Goal: Find specific page/section: Find specific page/section

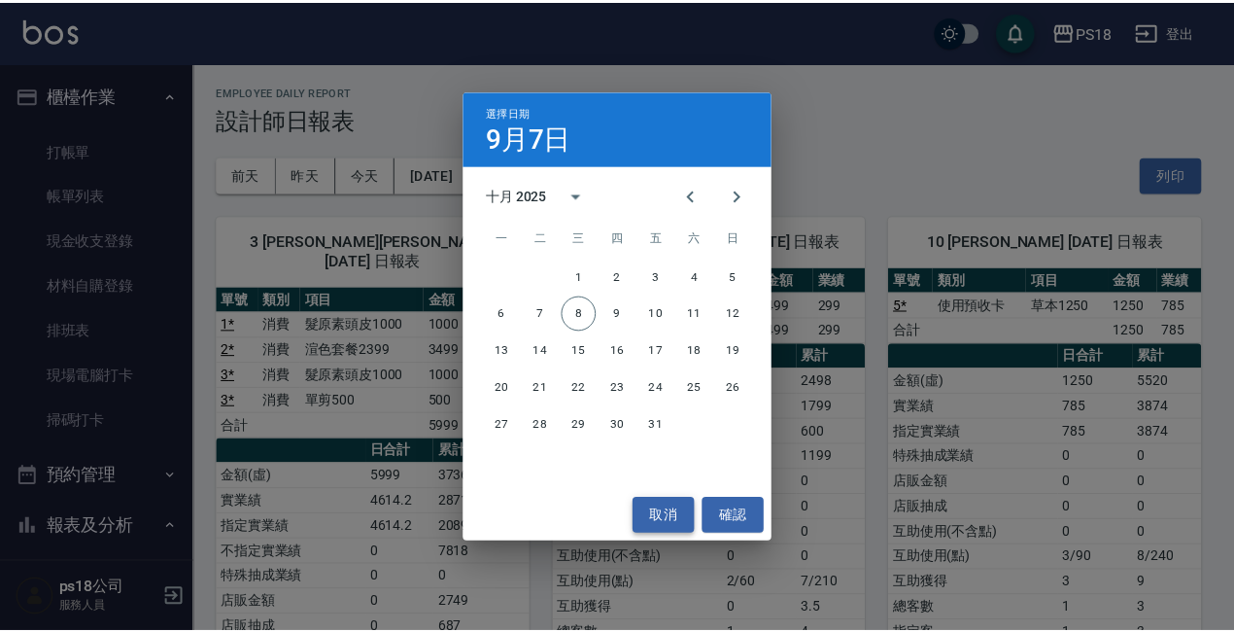
scroll to position [494, 0]
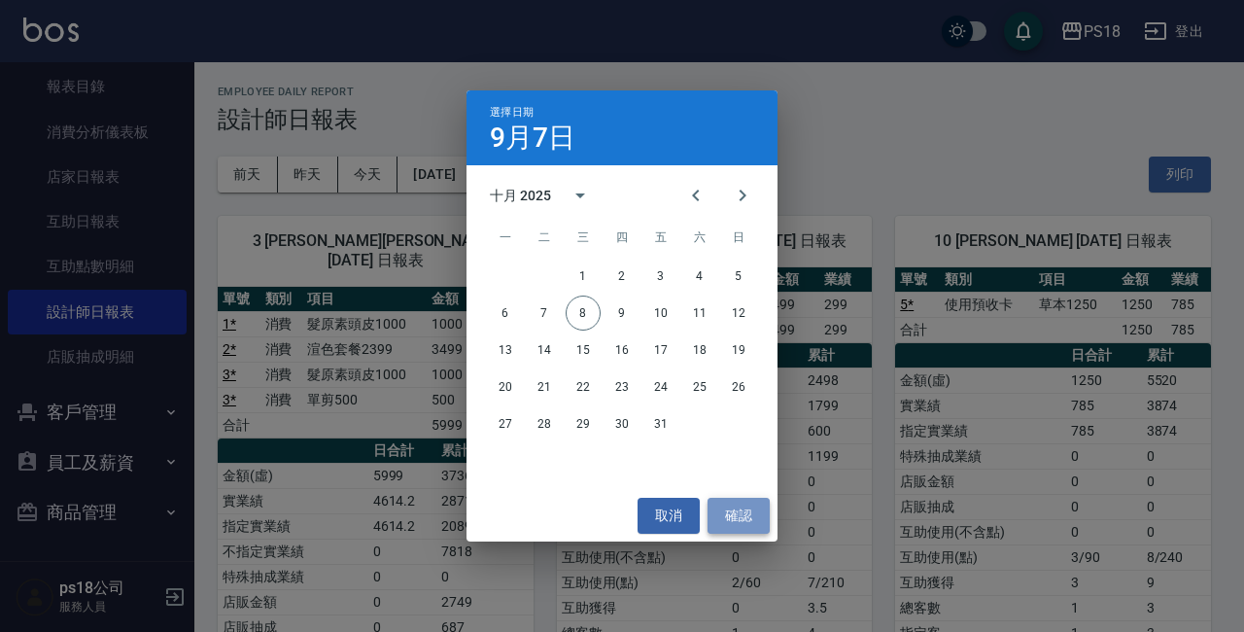
click at [723, 512] on button "確認" at bounding box center [738, 515] width 62 height 36
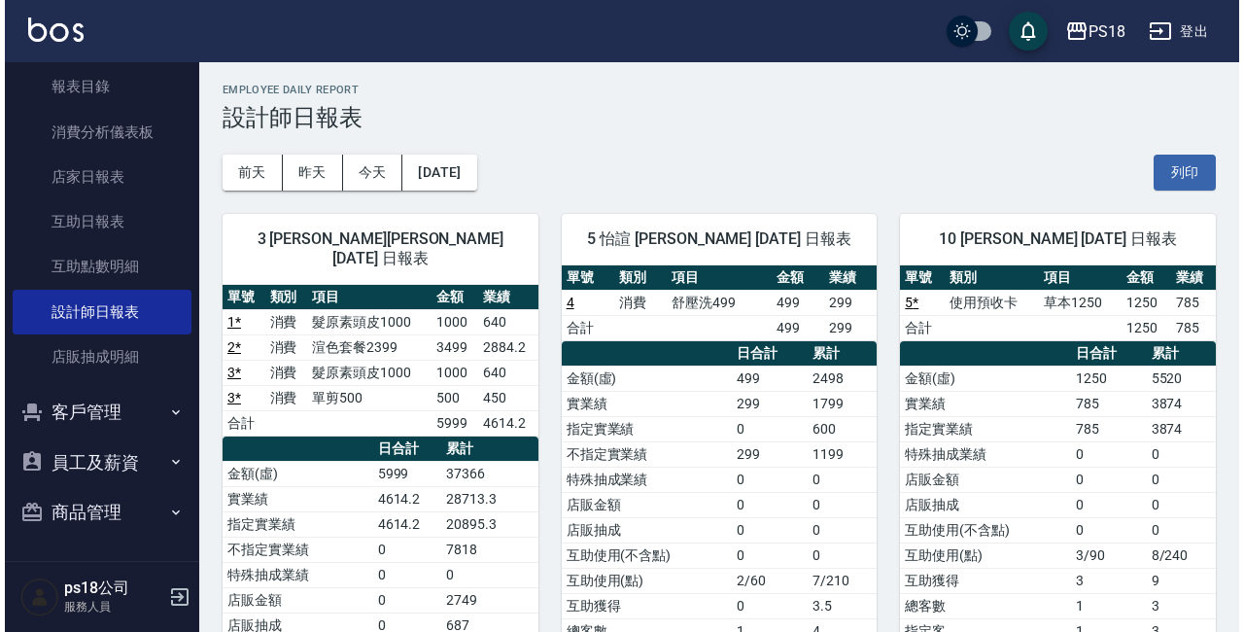
scroll to position [0, 0]
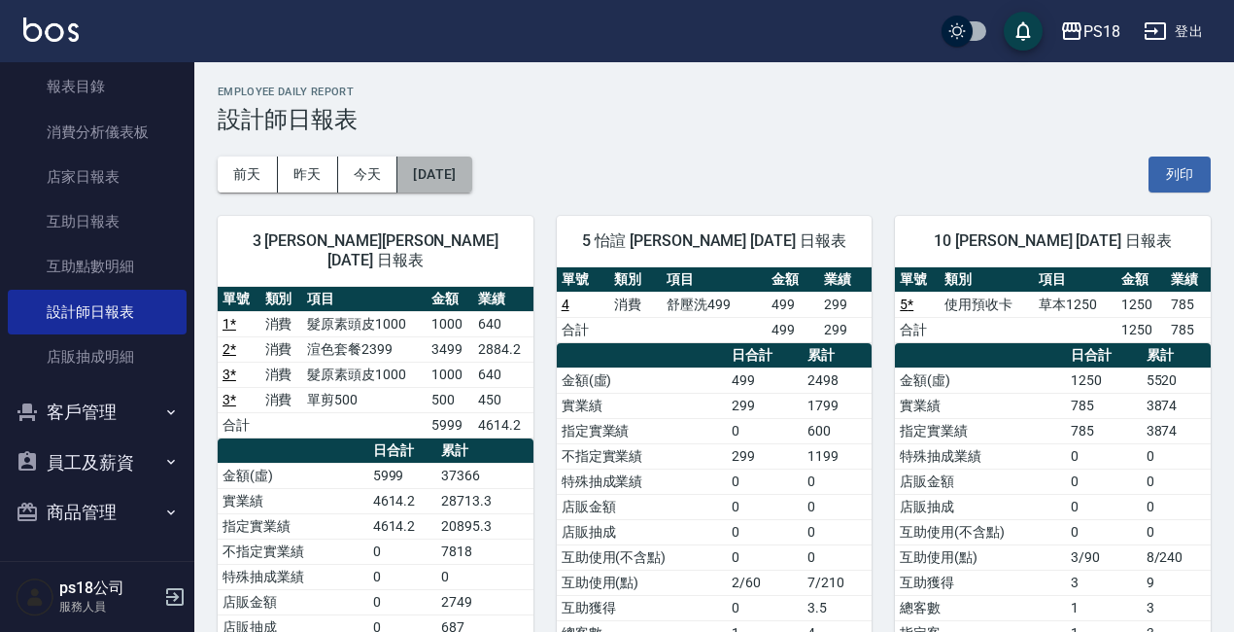
click at [431, 179] on button "[DATE]" at bounding box center [434, 174] width 74 height 36
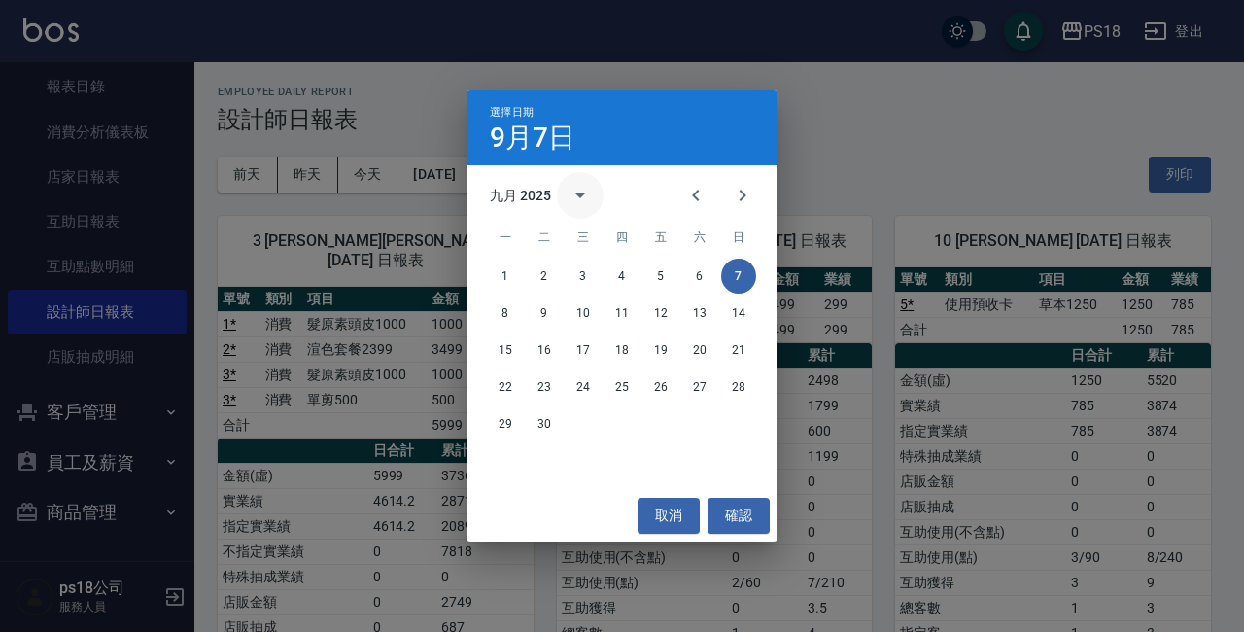
click at [579, 196] on icon "calendar view is open, switch to year view" at bounding box center [580, 195] width 10 height 5
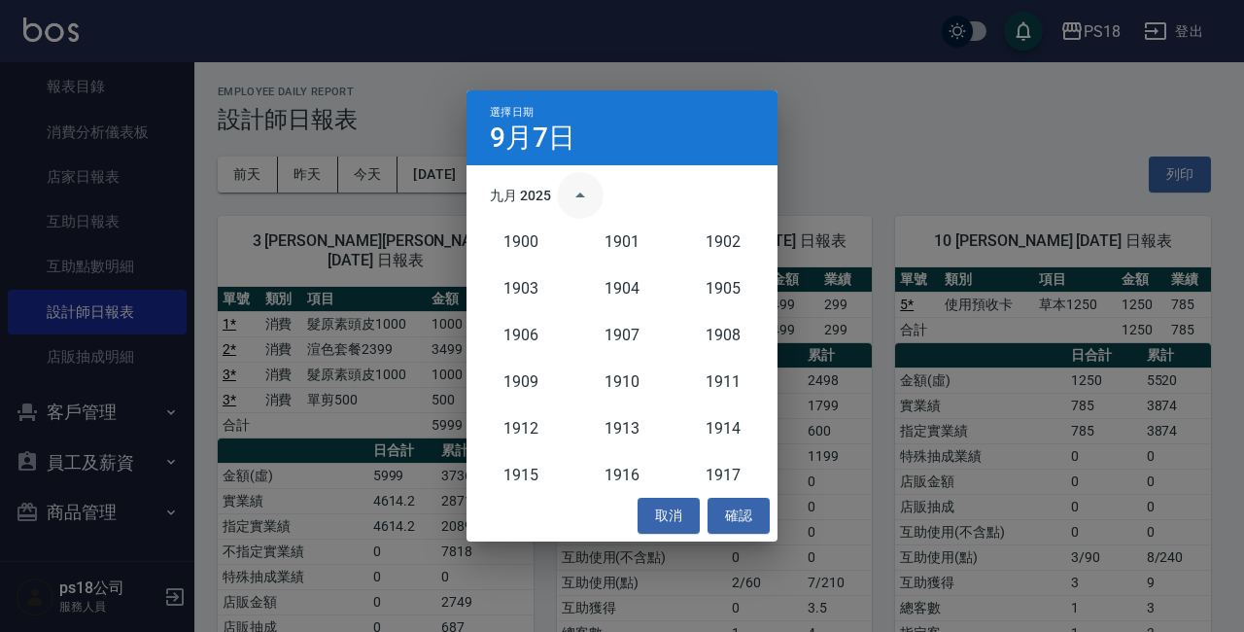
scroll to position [1799, 0]
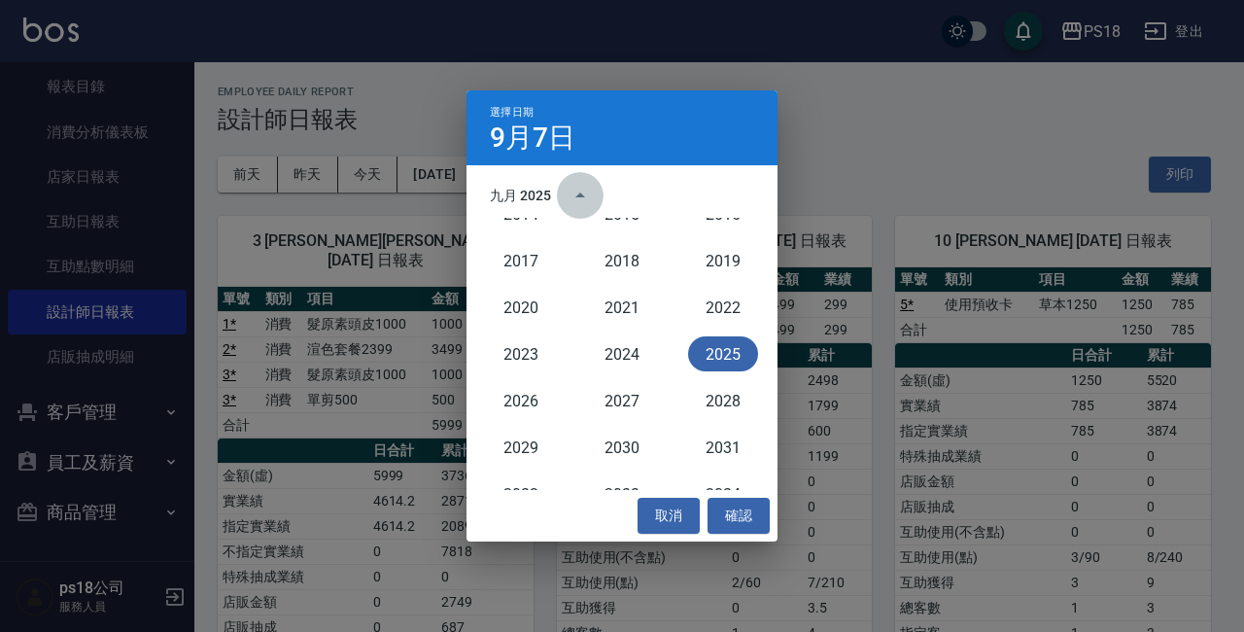
click at [578, 191] on icon "year view is open, switch to calendar view" at bounding box center [579, 195] width 23 height 23
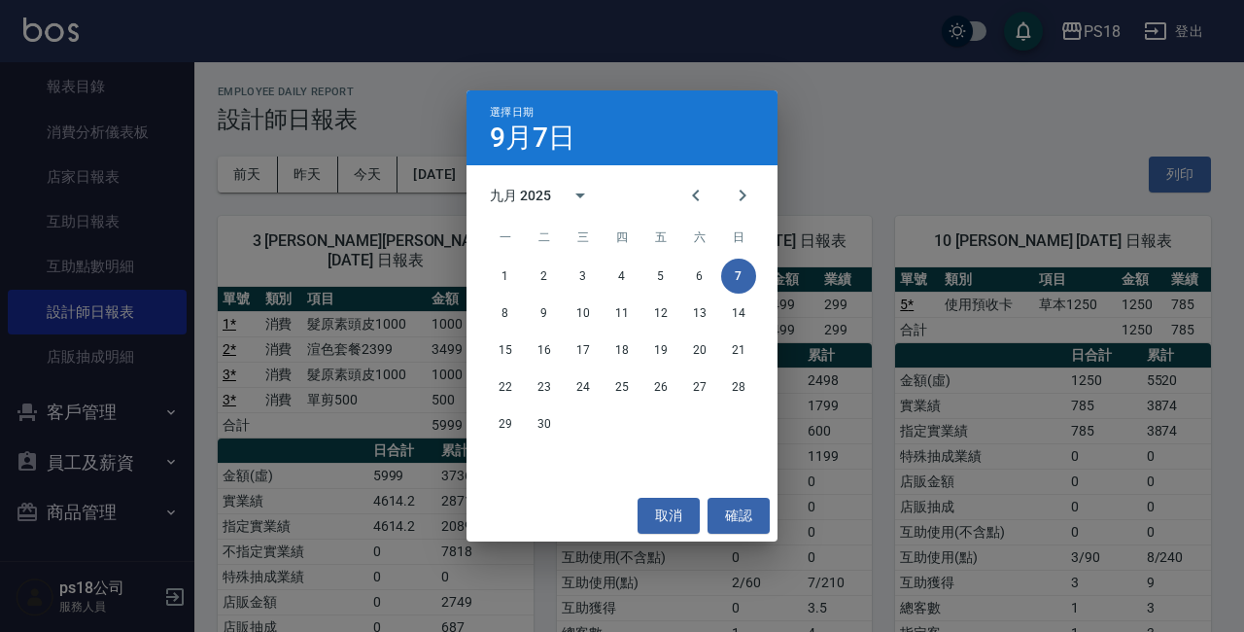
click at [498, 195] on div "九月 2025" at bounding box center [520, 196] width 61 height 20
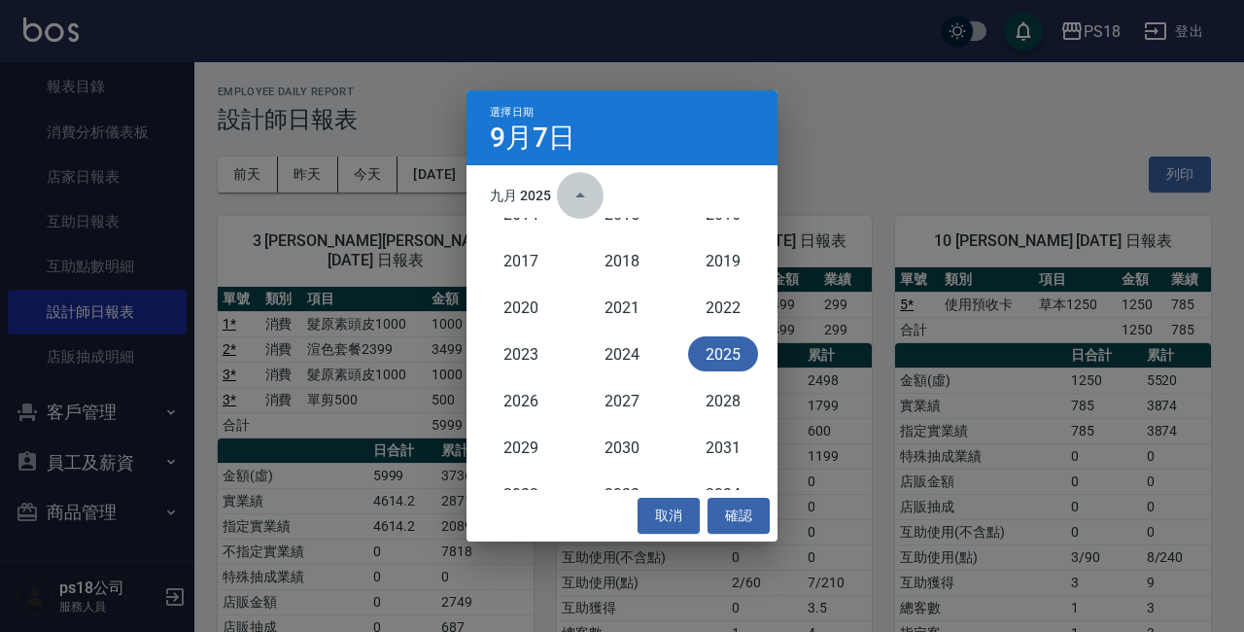
click at [575, 191] on icon "year view is open, switch to calendar view" at bounding box center [579, 195] width 23 height 23
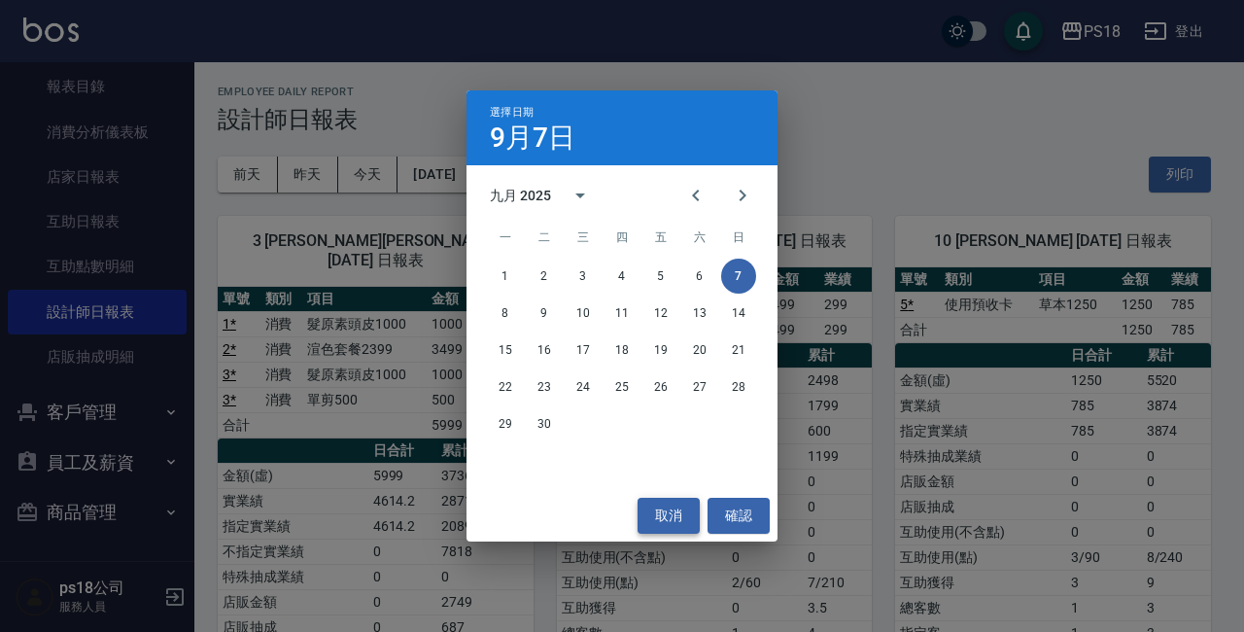
click at [669, 511] on button "取消" at bounding box center [668, 515] width 62 height 36
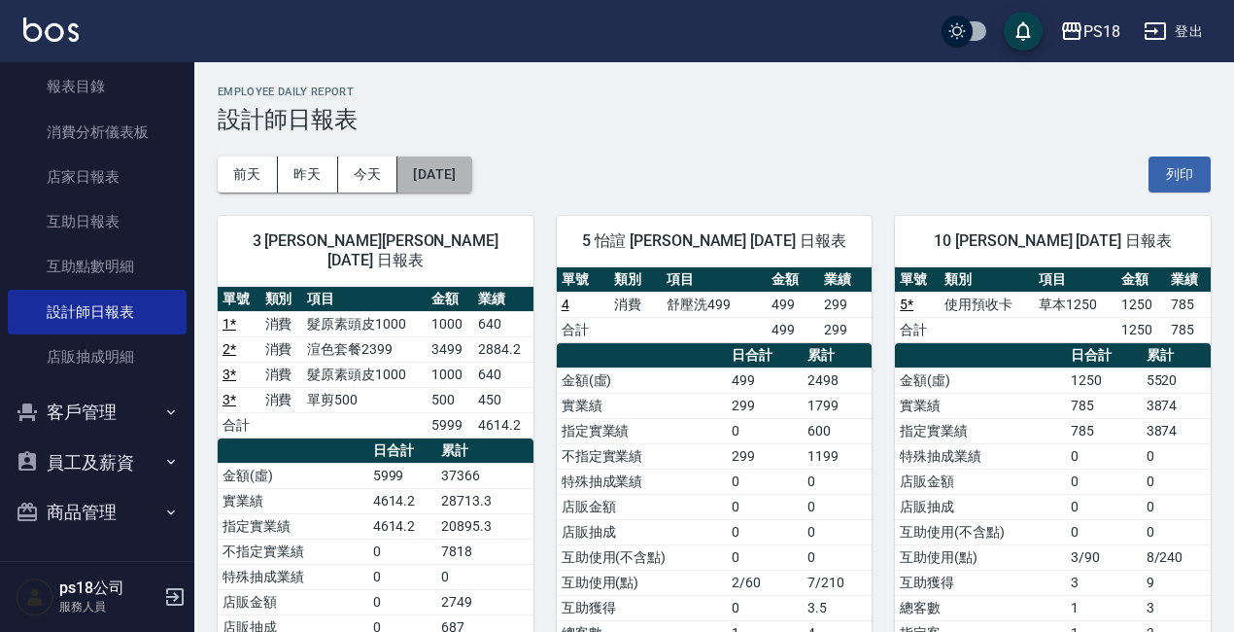
click at [451, 177] on button "[DATE]" at bounding box center [434, 174] width 74 height 36
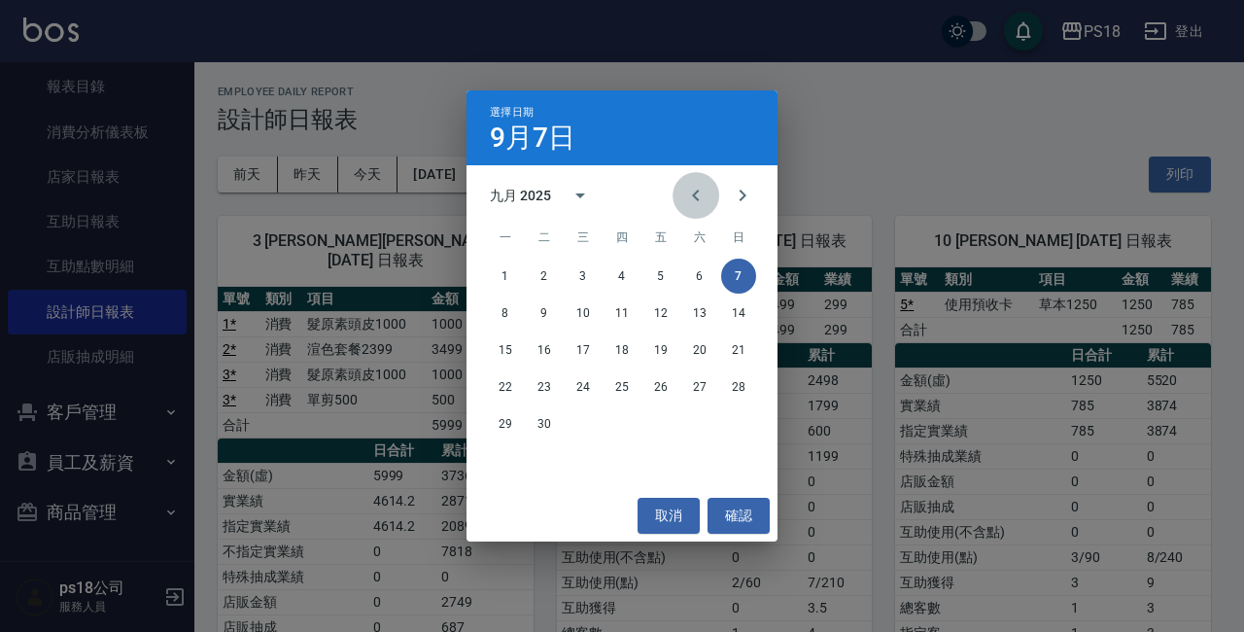
click at [689, 187] on icon "Previous month" at bounding box center [695, 195] width 23 height 23
click at [742, 199] on icon "Next month" at bounding box center [742, 195] width 7 height 12
click at [741, 200] on icon "Next month" at bounding box center [742, 195] width 7 height 12
click at [596, 319] on button "8" at bounding box center [582, 312] width 35 height 35
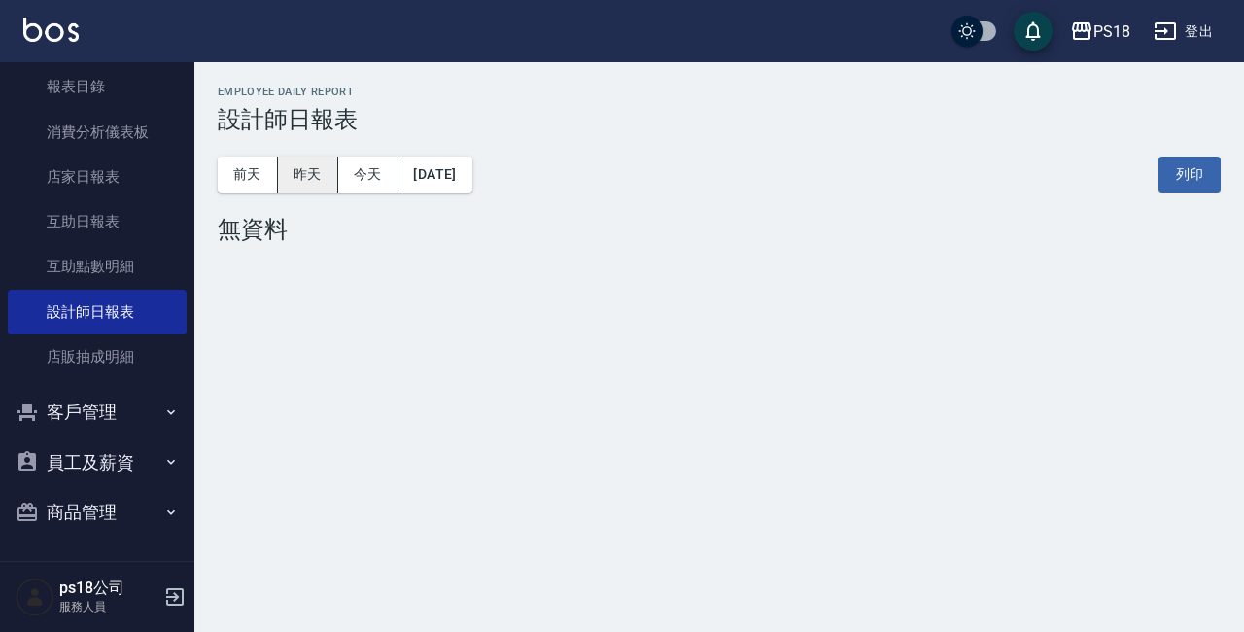
click at [310, 172] on button "昨天" at bounding box center [308, 174] width 60 height 36
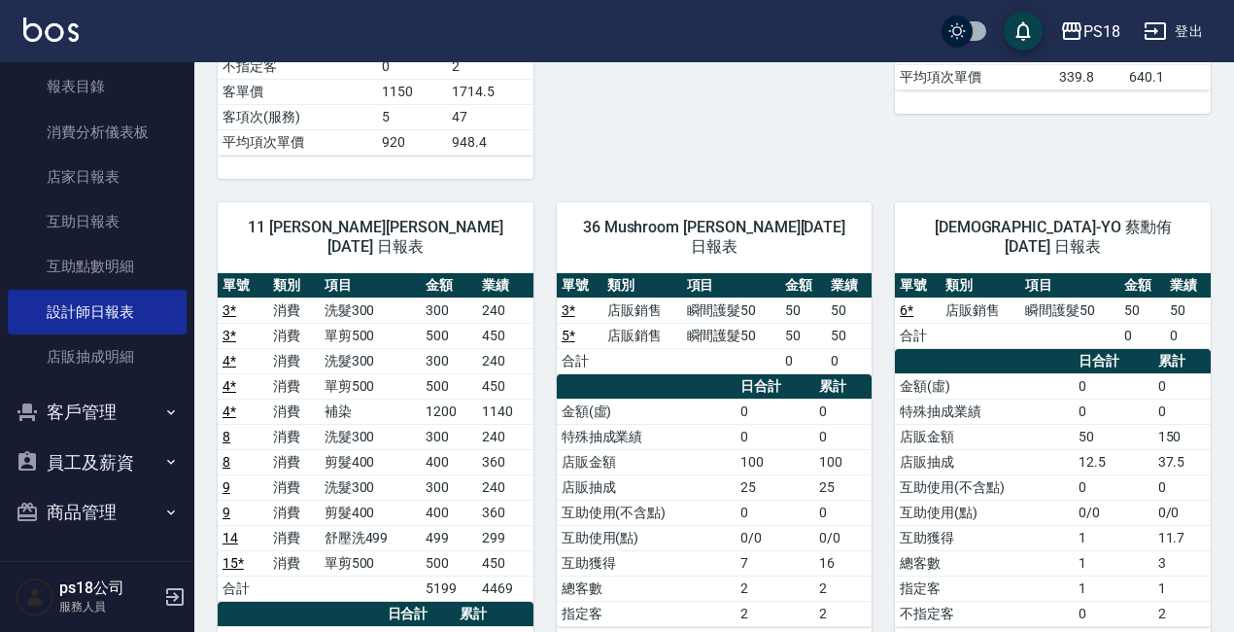
scroll to position [777, 0]
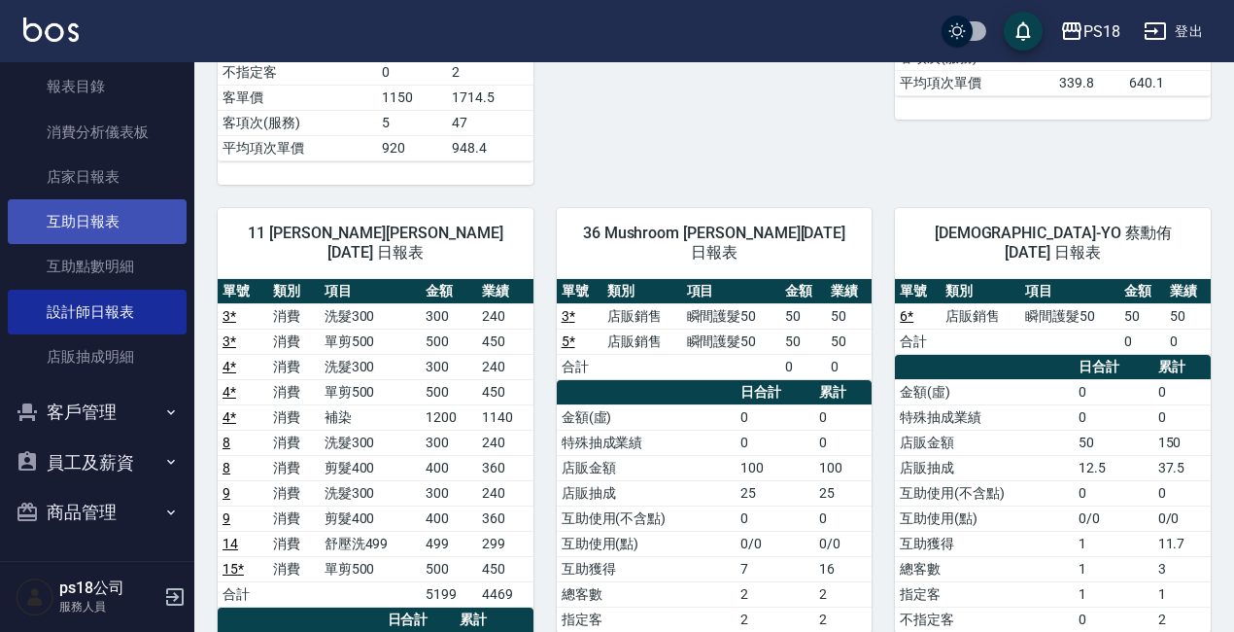
click at [84, 217] on link "互助日報表" at bounding box center [97, 221] width 179 height 45
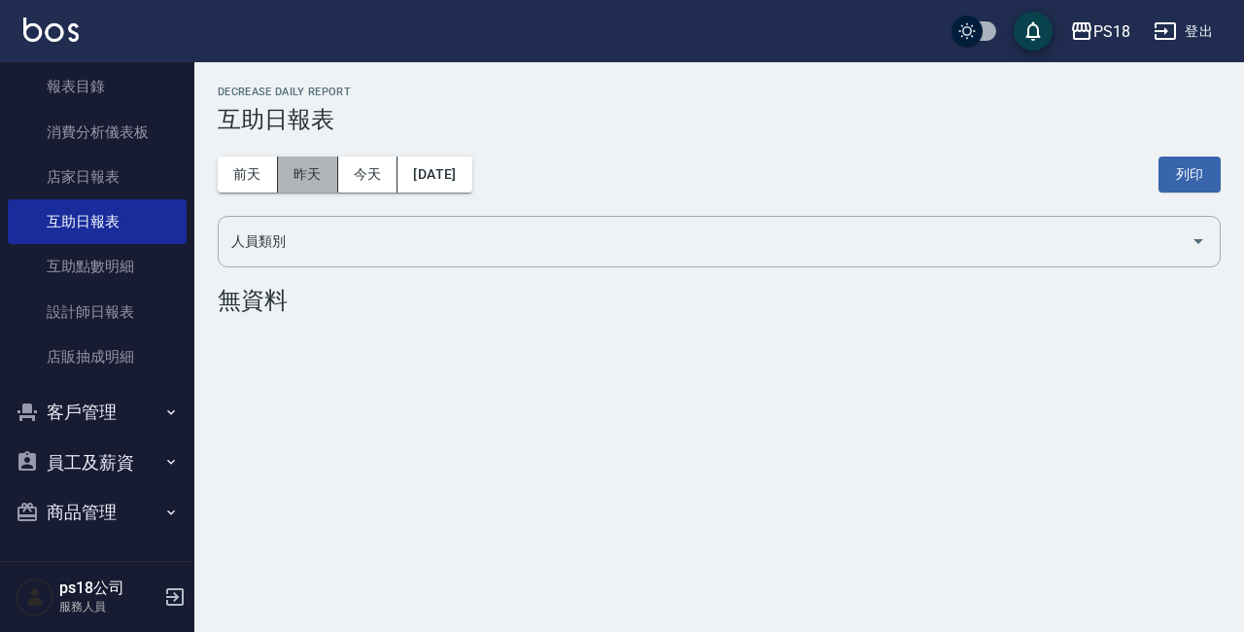
click at [300, 167] on button "昨天" at bounding box center [308, 174] width 60 height 36
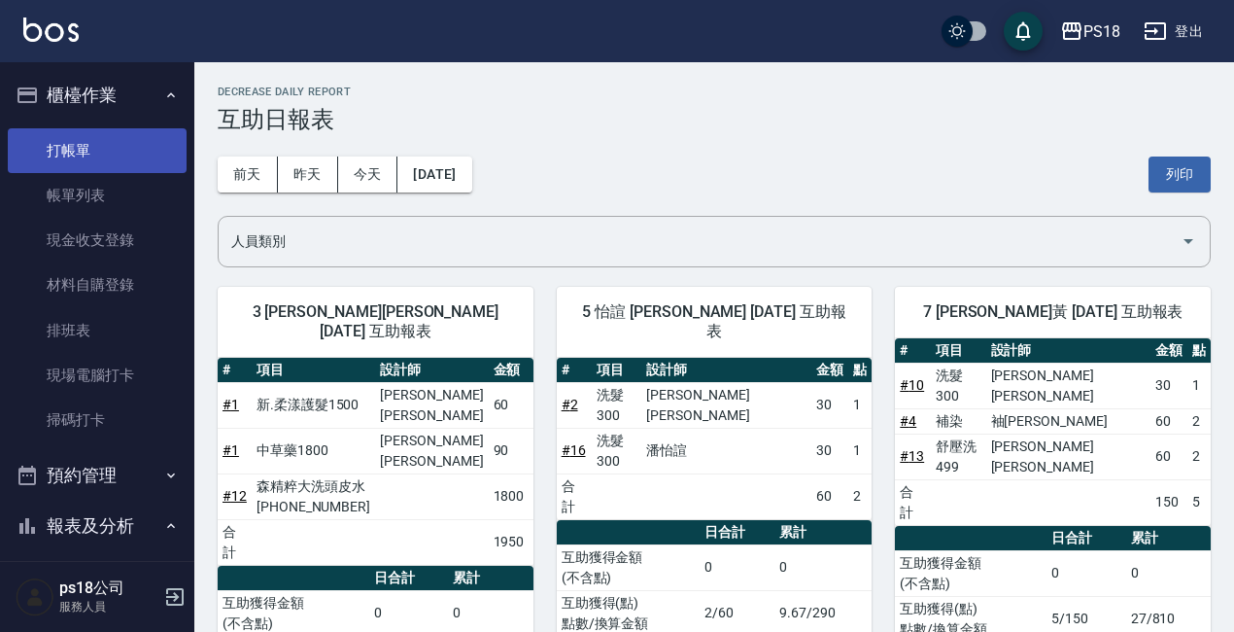
click at [98, 150] on link "打帳單" at bounding box center [97, 150] width 179 height 45
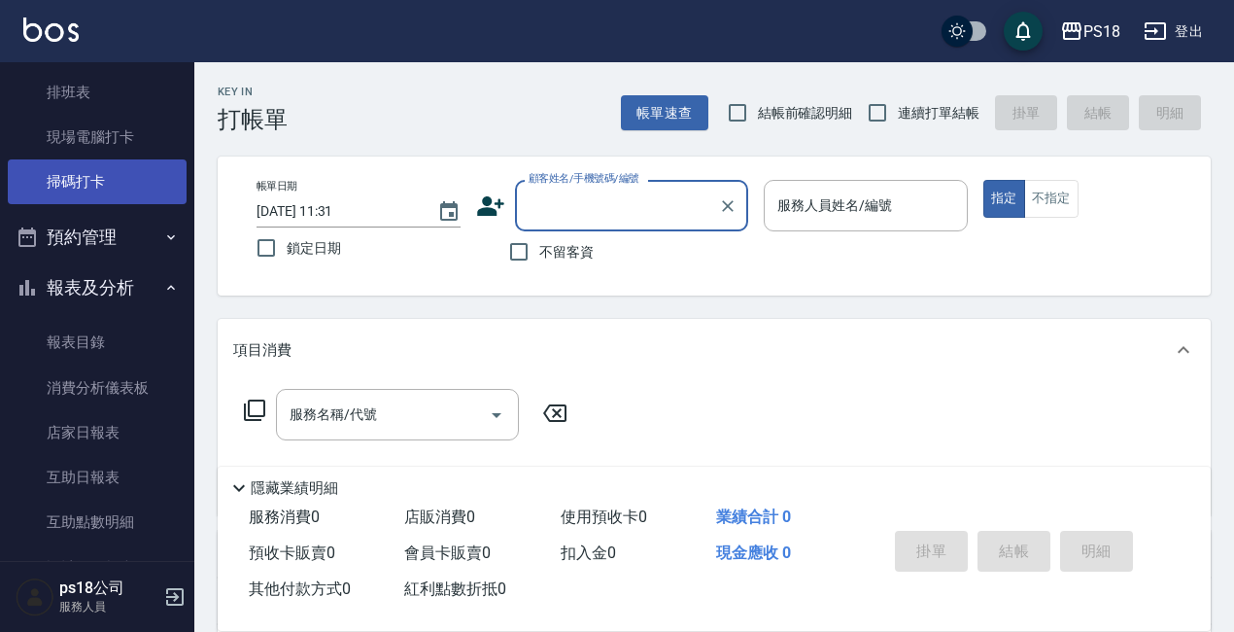
scroll to position [194, 0]
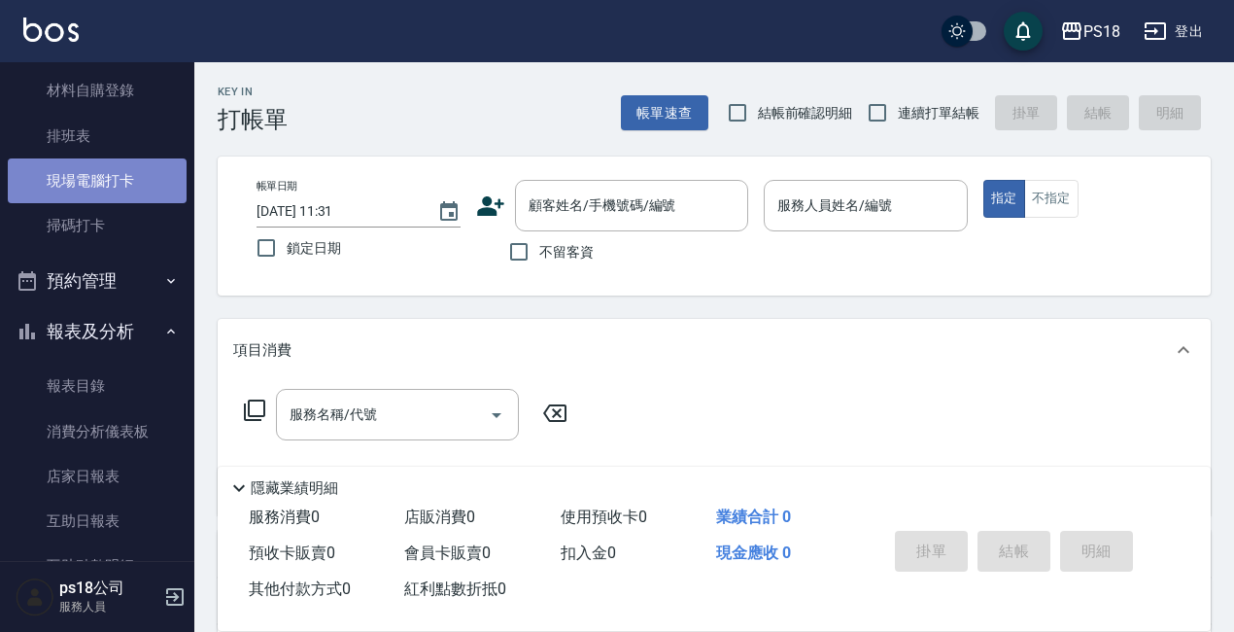
click at [109, 172] on link "現場電腦打卡" at bounding box center [97, 180] width 179 height 45
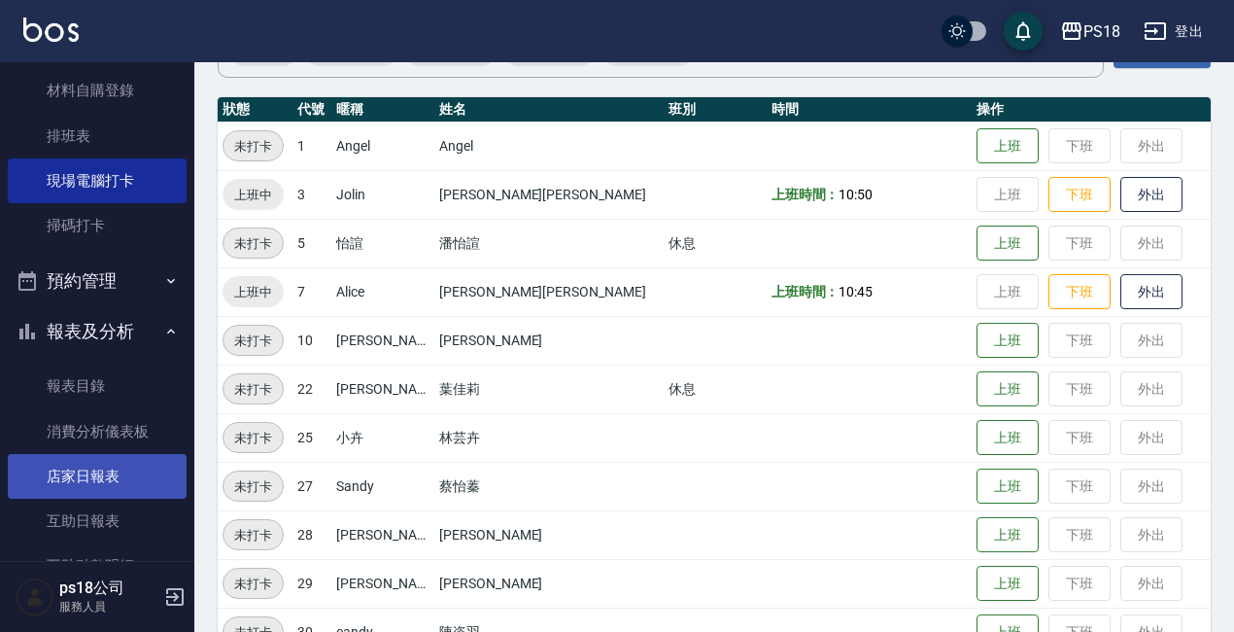
scroll to position [389, 0]
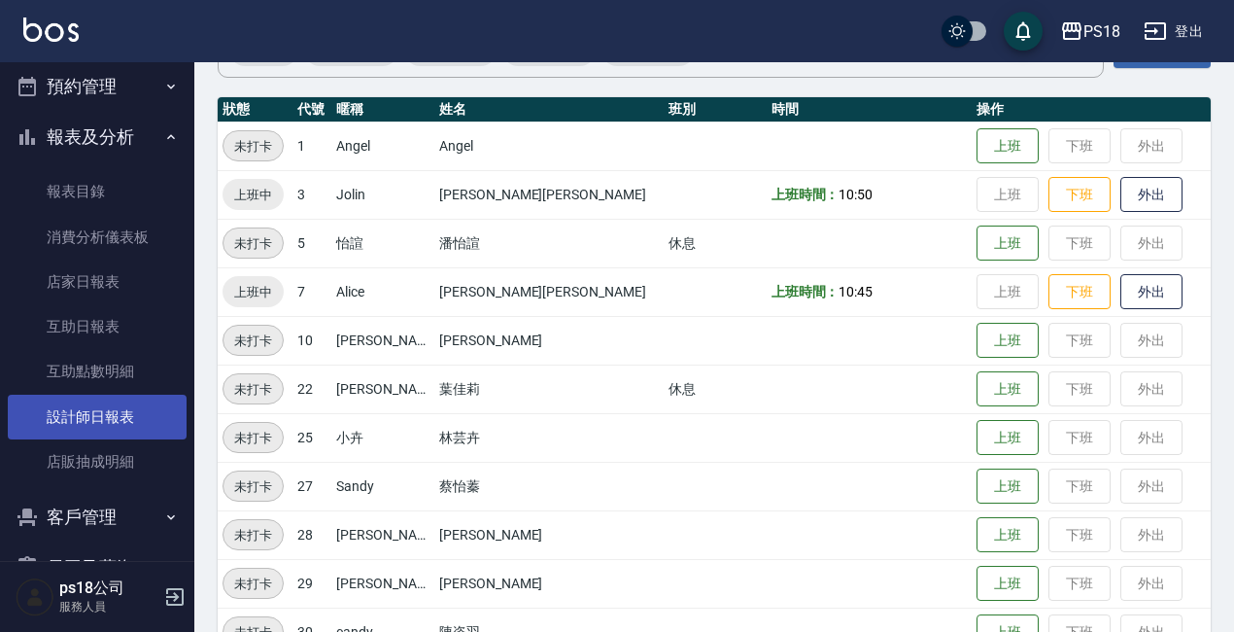
click at [110, 420] on link "設計師日報表" at bounding box center [97, 416] width 179 height 45
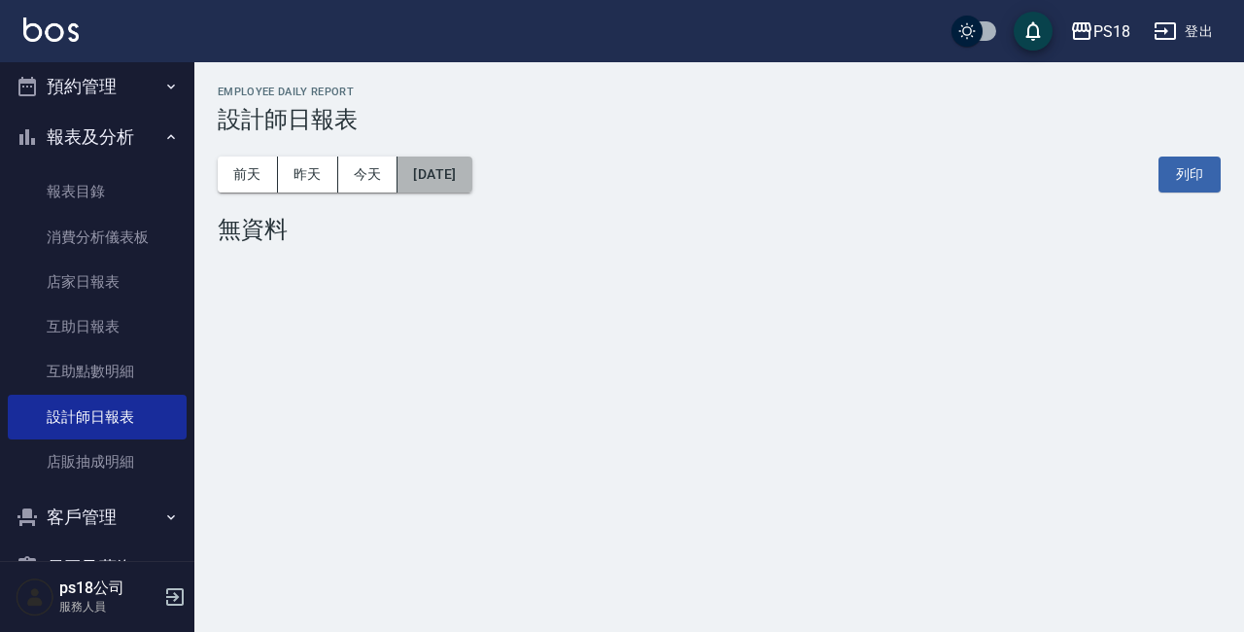
click at [471, 166] on button "[DATE]" at bounding box center [434, 174] width 74 height 36
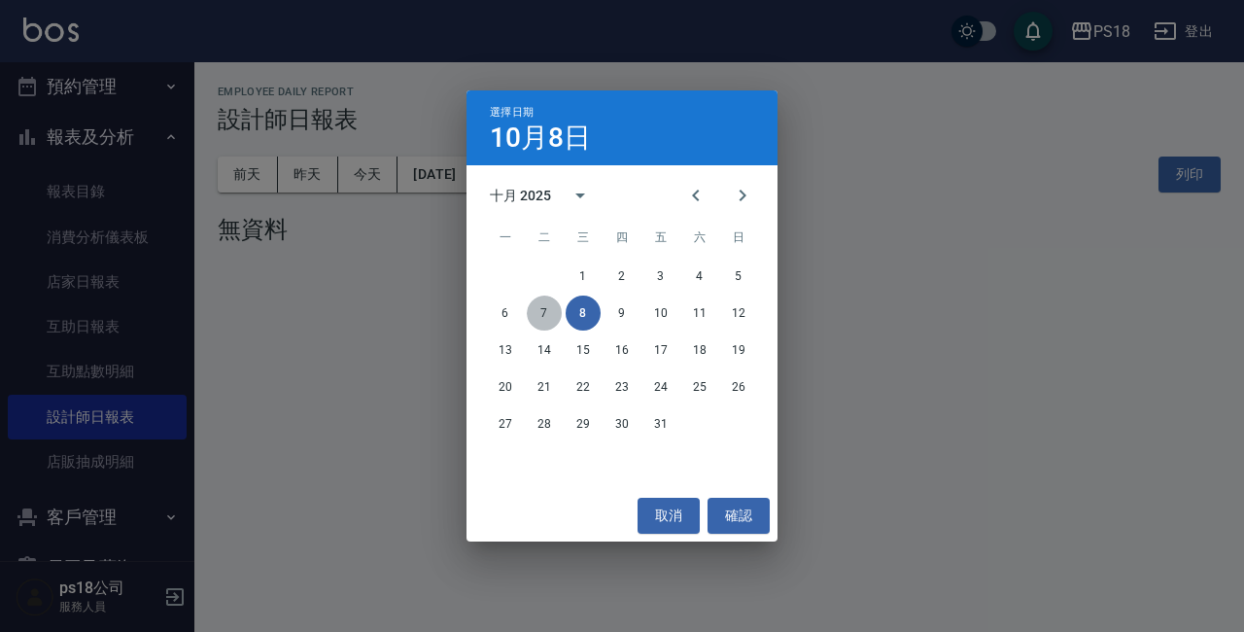
click at [550, 314] on button "7" at bounding box center [544, 312] width 35 height 35
